Goal: Check status: Check status

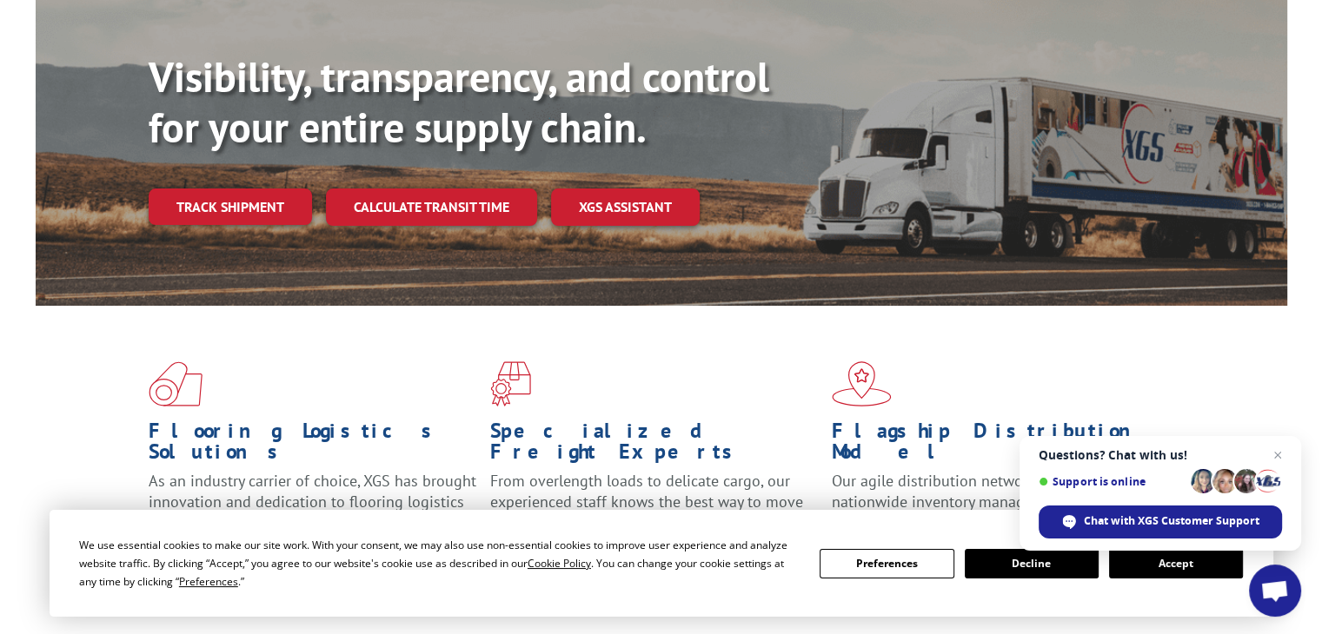
scroll to position [174, 0]
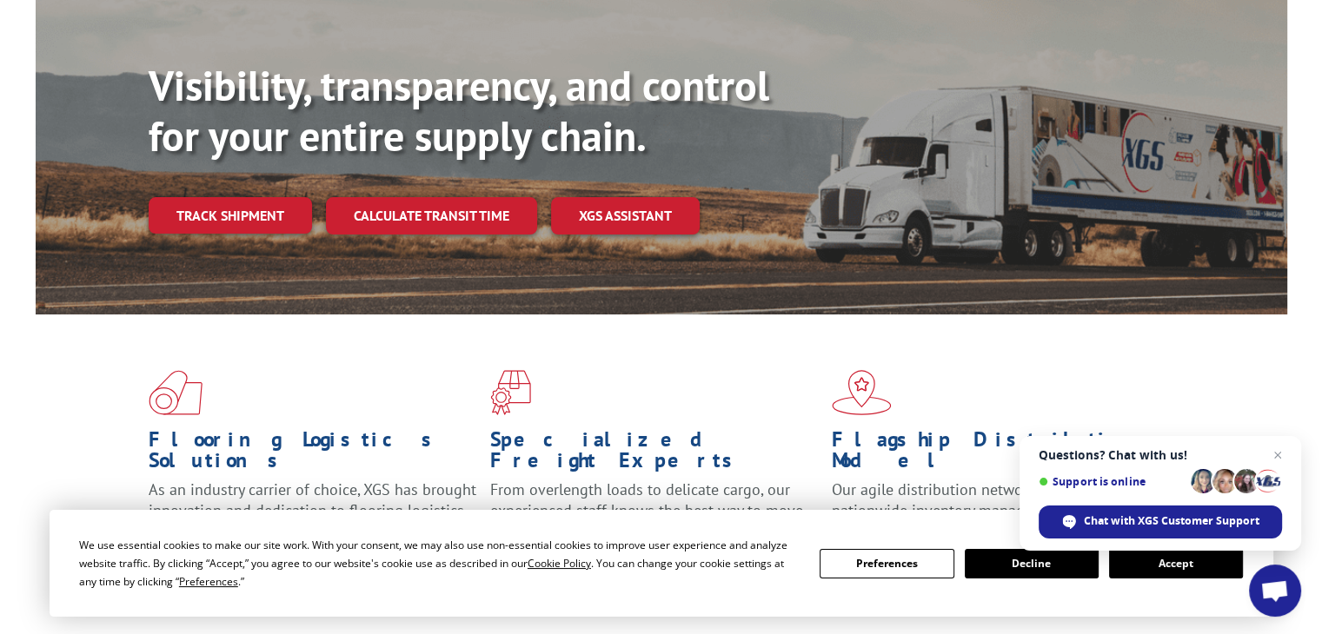
click at [200, 156] on div "Visibility, transparency, and control for your entire supply chain. Track shipm…" at bounding box center [718, 182] width 1138 height 242
click at [204, 197] on link "Track shipment" at bounding box center [230, 215] width 163 height 36
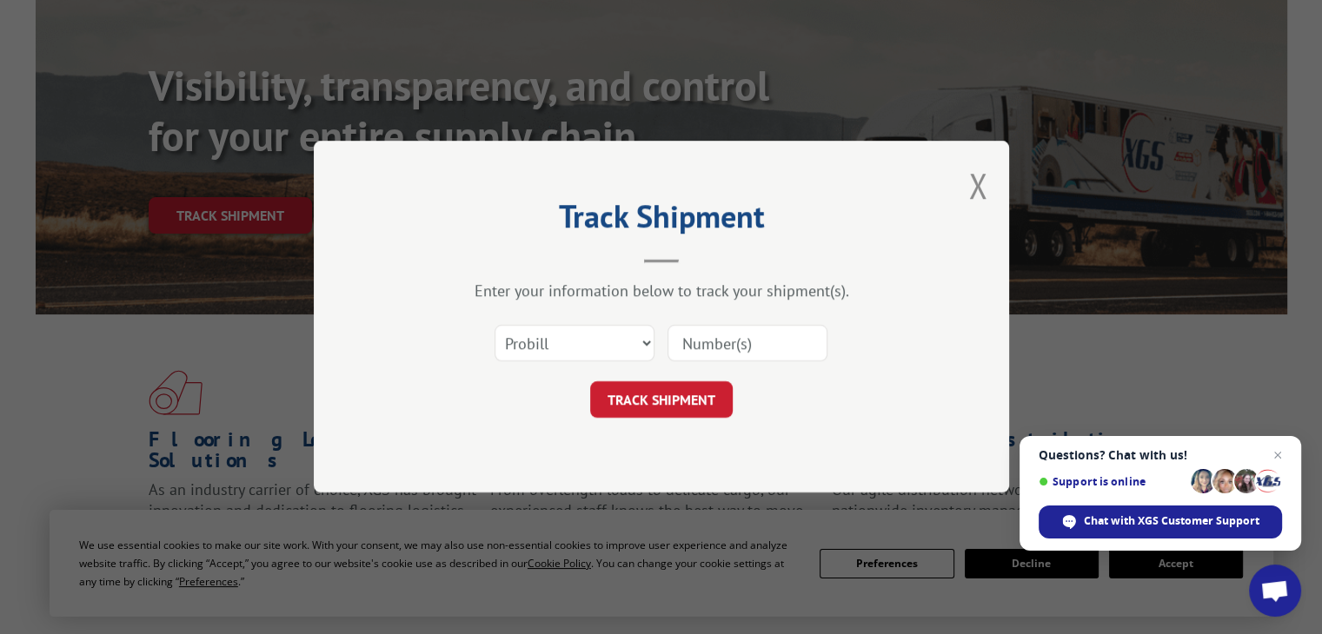
click at [1002, 176] on div "Track Shipment Enter your information below to track your shipment(s). Select c…" at bounding box center [661, 317] width 695 height 352
click at [989, 183] on div "Track Shipment Enter your information below to track your shipment(s). Select c…" at bounding box center [661, 317] width 695 height 352
click at [970, 190] on button "Close modal" at bounding box center [977, 185] width 19 height 46
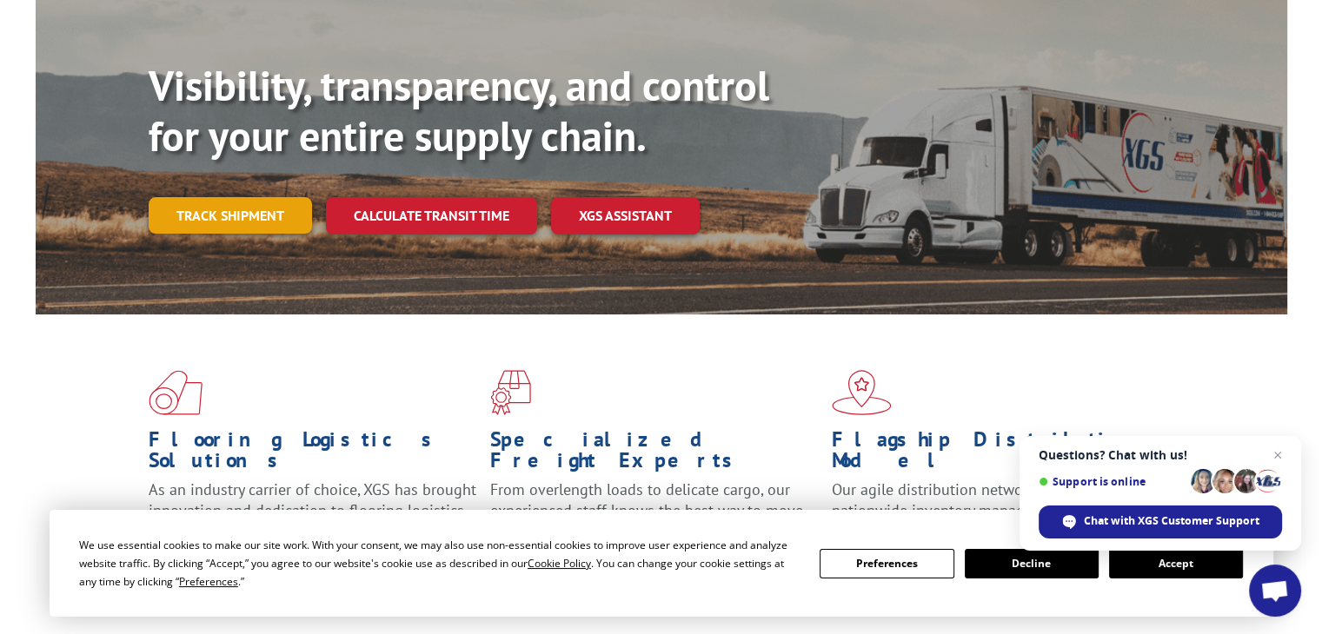
click at [278, 197] on link "Track shipment" at bounding box center [230, 215] width 163 height 36
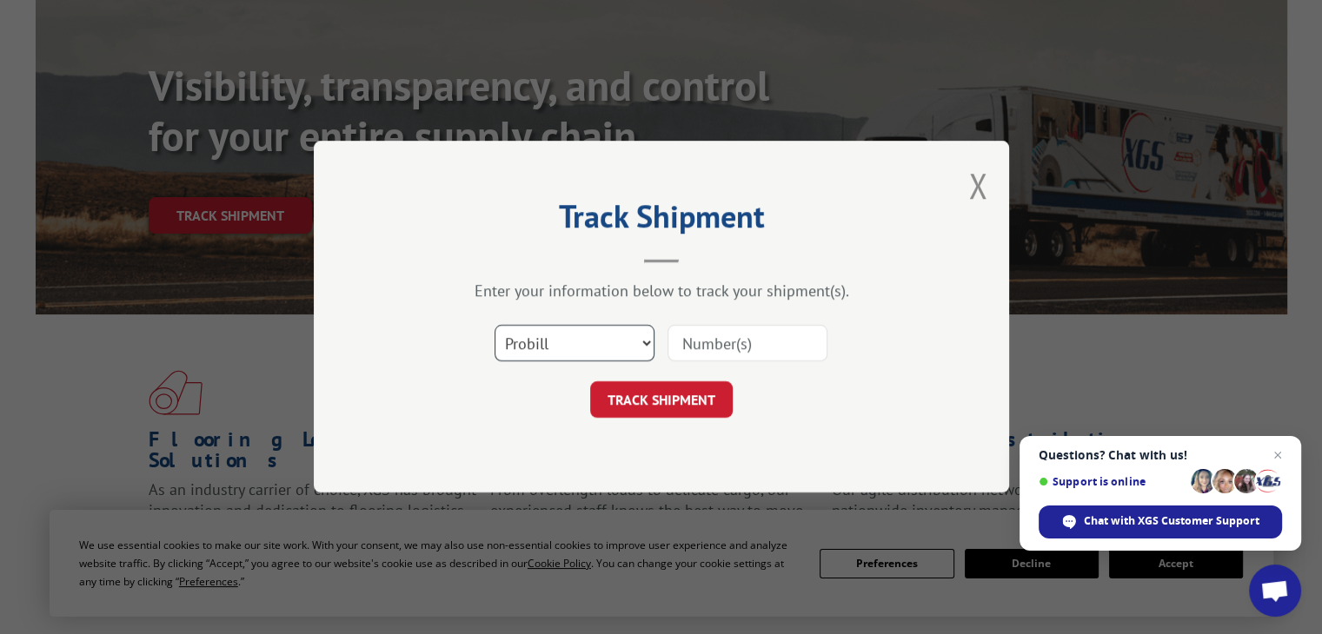
click at [641, 338] on select "Select category... Probill BOL PO" at bounding box center [574, 344] width 160 height 36
click at [582, 327] on select "Select category... Probill BOL PO" at bounding box center [574, 344] width 160 height 36
click at [743, 322] on div "Select category... Probill BOL PO" at bounding box center [661, 343] width 521 height 57
click at [743, 342] on input at bounding box center [747, 344] width 160 height 36
paste input "15476967"
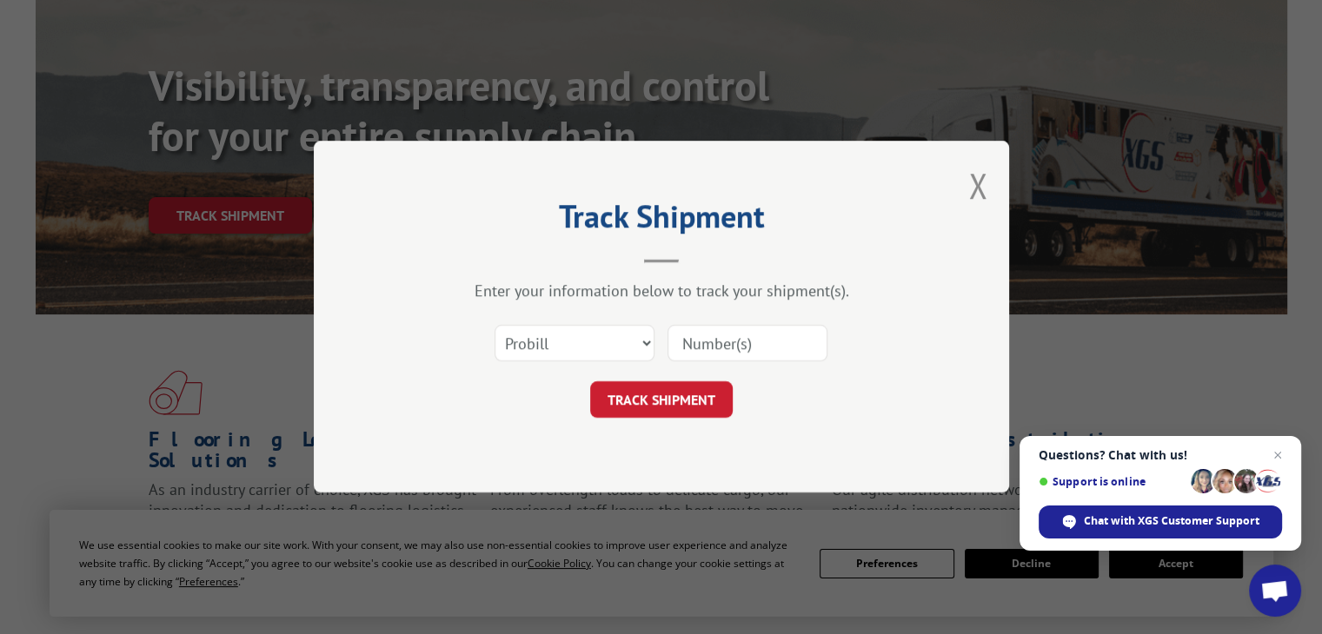
type input "15476967"
click button "TRACK SHIPMENT" at bounding box center [661, 400] width 143 height 36
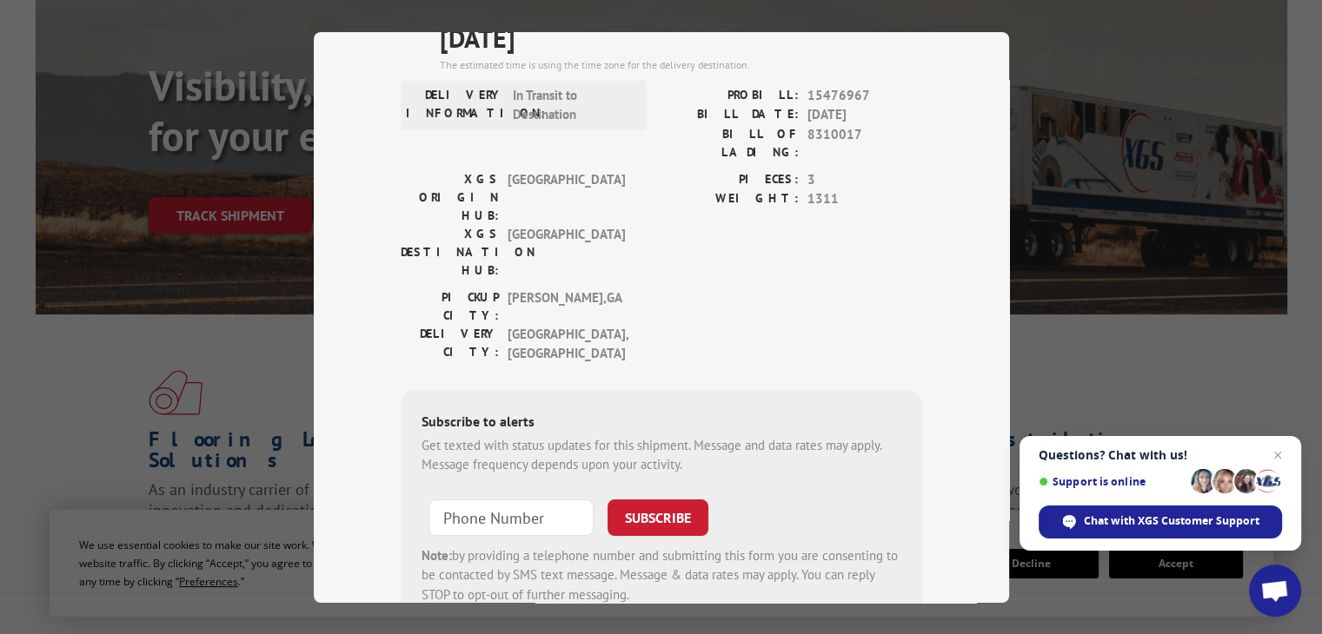
scroll to position [0, 0]
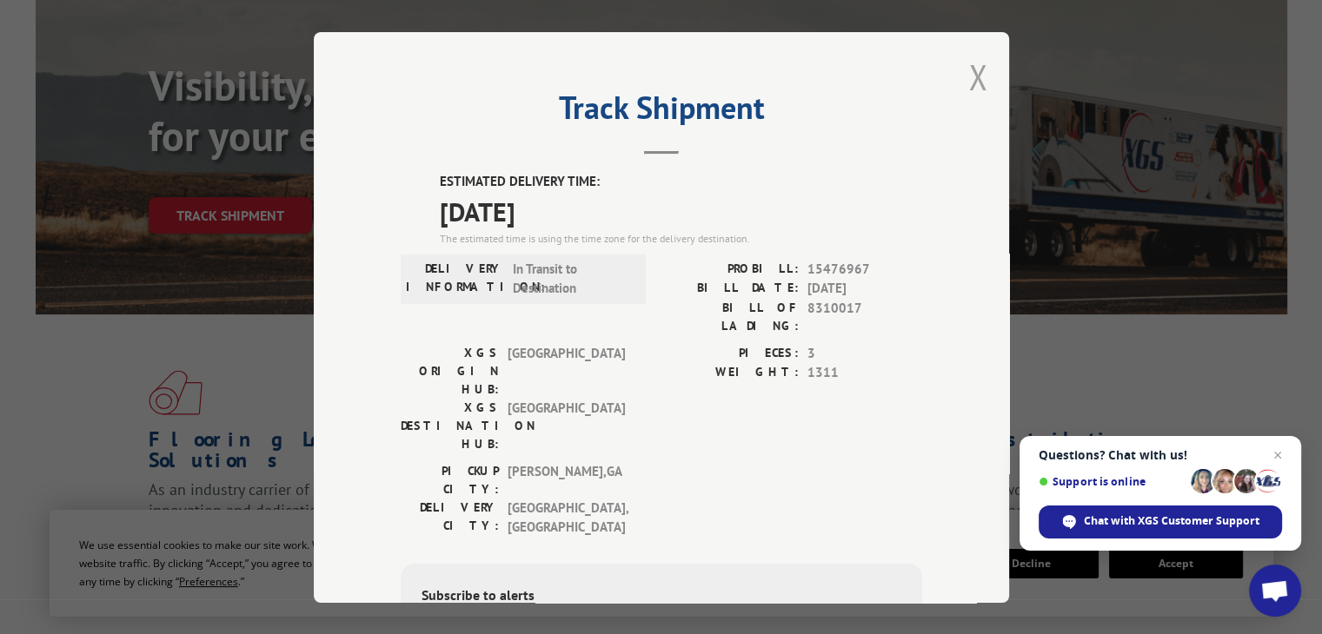
click at [968, 70] on button "Close modal" at bounding box center [977, 77] width 19 height 46
